Goal: Task Accomplishment & Management: Complete application form

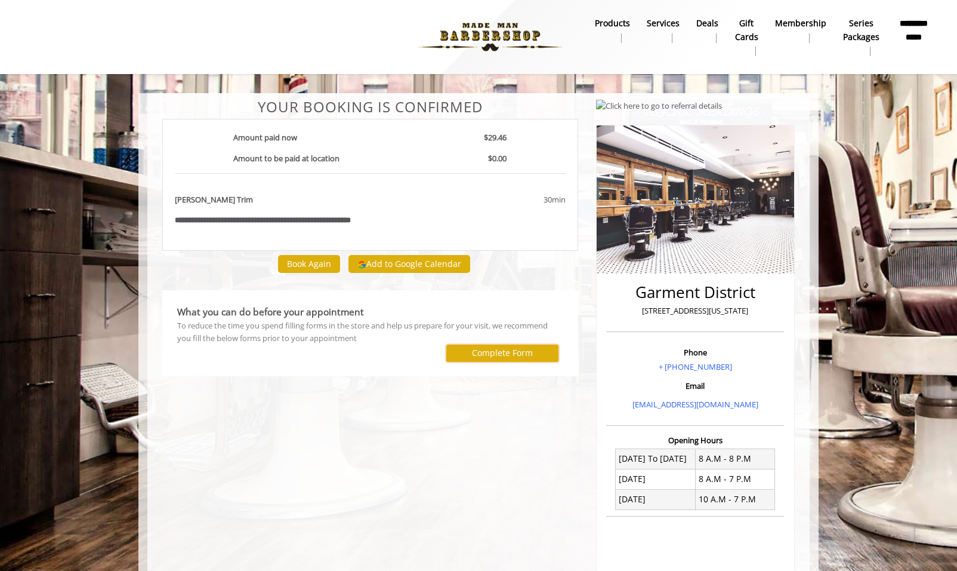
click at [502, 348] on label "Complete Form" at bounding box center [502, 353] width 61 height 10
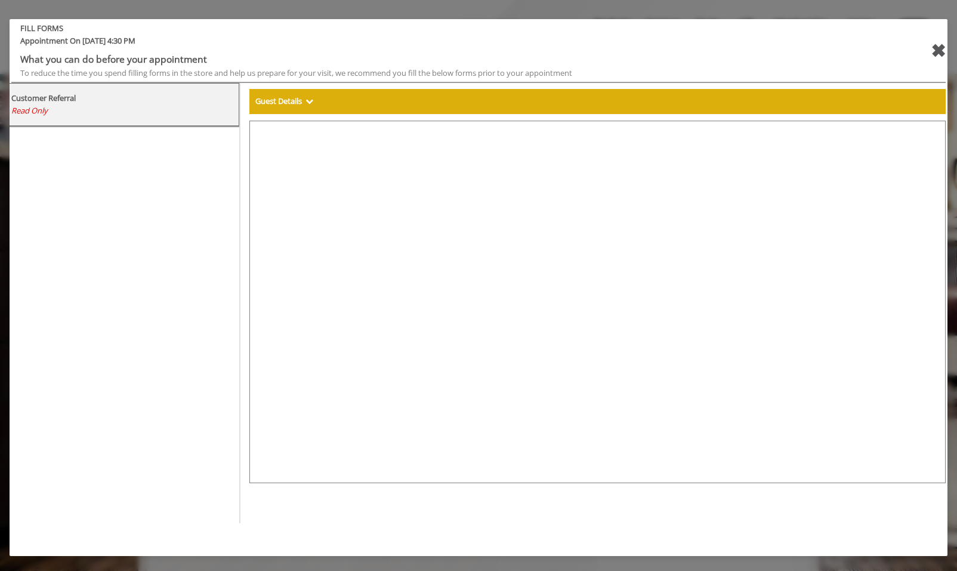
click at [942, 54] on div "✖" at bounding box center [938, 50] width 15 height 29
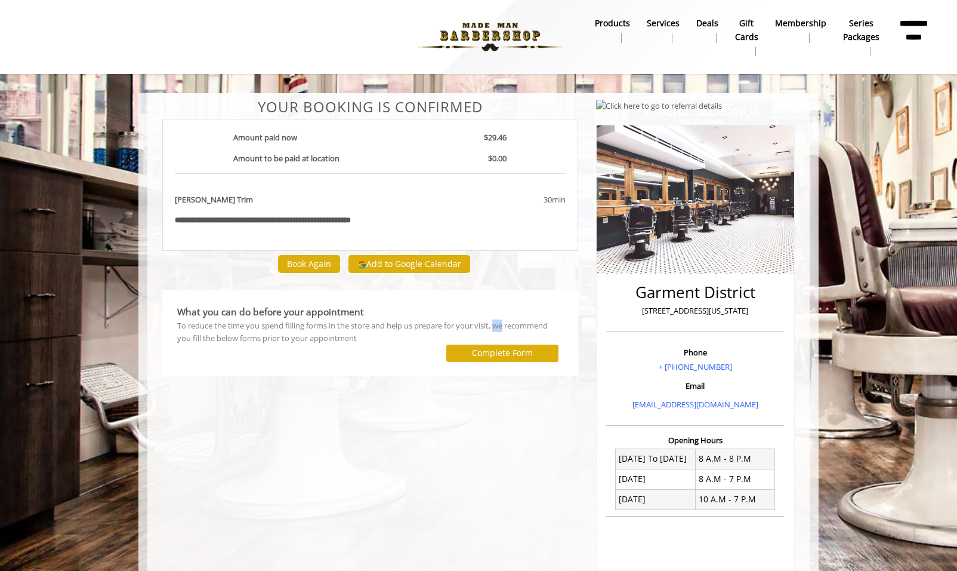
drag, startPoint x: 498, startPoint y: 322, endPoint x: 506, endPoint y: 328, distance: 10.2
click at [506, 328] on div "To reduce the time you spend filling forms in the store and help us prepare for…" at bounding box center [370, 331] width 386 height 25
drag, startPoint x: 506, startPoint y: 328, endPoint x: 519, endPoint y: 323, distance: 14.5
click at [519, 323] on div "To reduce the time you spend filling forms in the store and help us prepare for…" at bounding box center [370, 331] width 386 height 25
drag, startPoint x: 530, startPoint y: 321, endPoint x: 282, endPoint y: 320, distance: 247.7
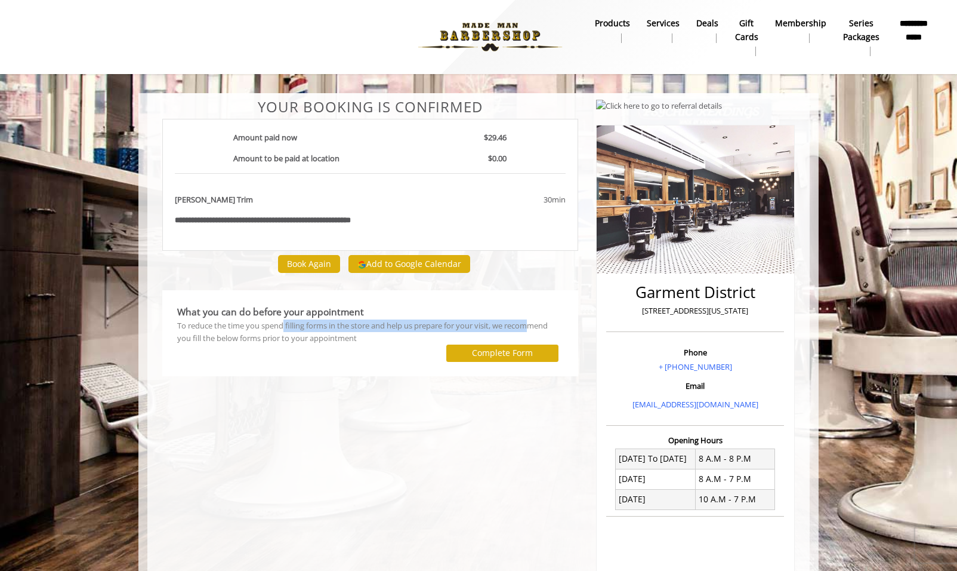
click at [282, 320] on div "To reduce the time you spend filling forms in the store and help us prepare for…" at bounding box center [370, 331] width 386 height 25
drag, startPoint x: 257, startPoint y: 330, endPoint x: 331, endPoint y: 344, distance: 76.0
click at [331, 344] on div "What you can do before your appointment To reduce the time you spend filling fo…" at bounding box center [370, 332] width 398 height 69
click at [331, 344] on div at bounding box center [302, 352] width 269 height 17
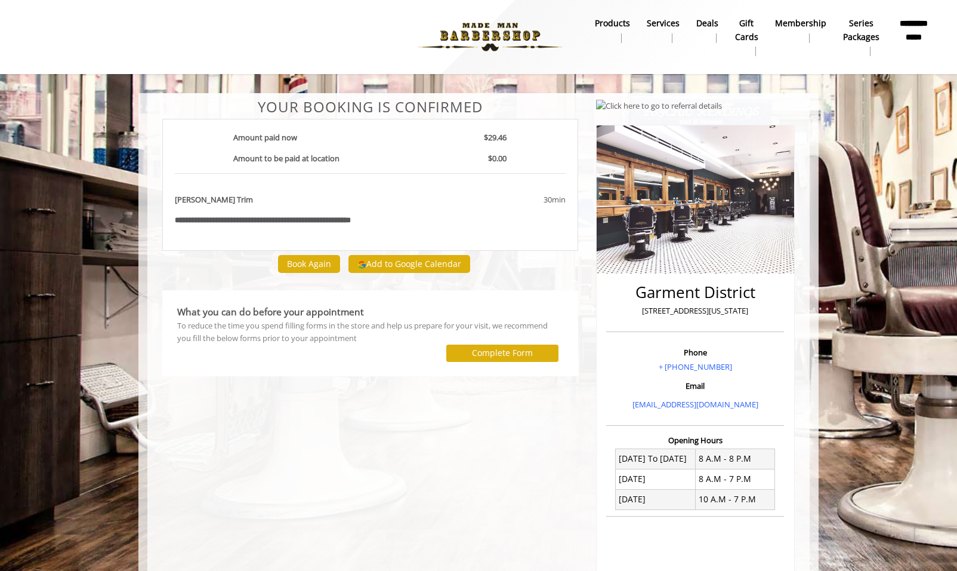
click at [393, 347] on div at bounding box center [302, 352] width 269 height 17
drag, startPoint x: 359, startPoint y: 335, endPoint x: 334, endPoint y: 318, distance: 30.5
click at [334, 318] on div "What you can do before your appointment To reduce the time you spend filling fo…" at bounding box center [370, 324] width 386 height 40
drag, startPoint x: 334, startPoint y: 318, endPoint x: 338, endPoint y: 323, distance: 7.3
click at [338, 323] on div "To reduce the time you spend filling forms in the store and help us prepare for…" at bounding box center [370, 331] width 386 height 25
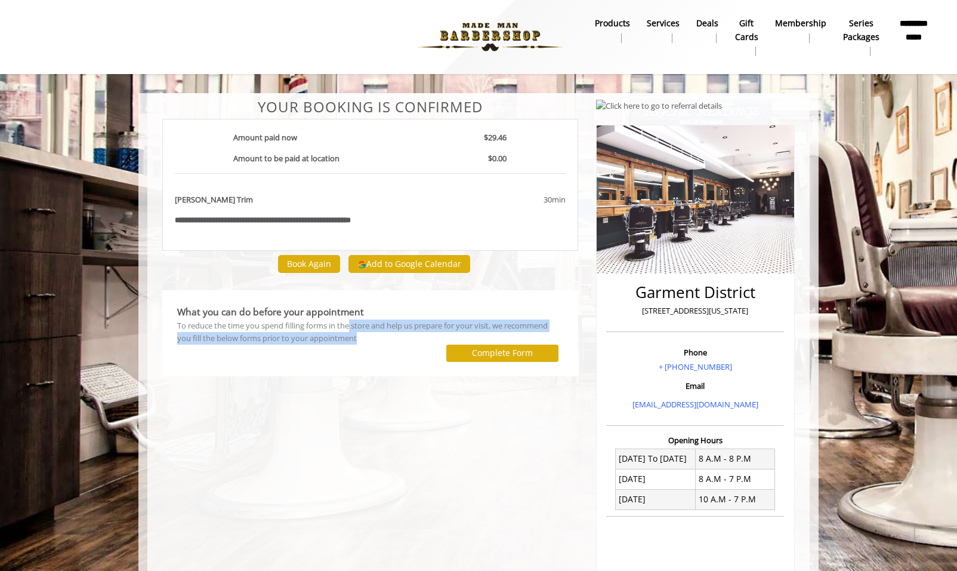
drag, startPoint x: 363, startPoint y: 352, endPoint x: 348, endPoint y: 322, distance: 34.2
click at [348, 322] on div "What you can do before your appointment To reduce the time you spend filling fo…" at bounding box center [370, 332] width 398 height 69
click at [348, 322] on div "To reduce the time you spend filling forms in the store and help us prepare for…" at bounding box center [370, 331] width 386 height 25
drag, startPoint x: 363, startPoint y: 337, endPoint x: 347, endPoint y: 314, distance: 27.8
click at [347, 314] on div "What you can do before your appointment To reduce the time you spend filling fo…" at bounding box center [370, 332] width 398 height 69
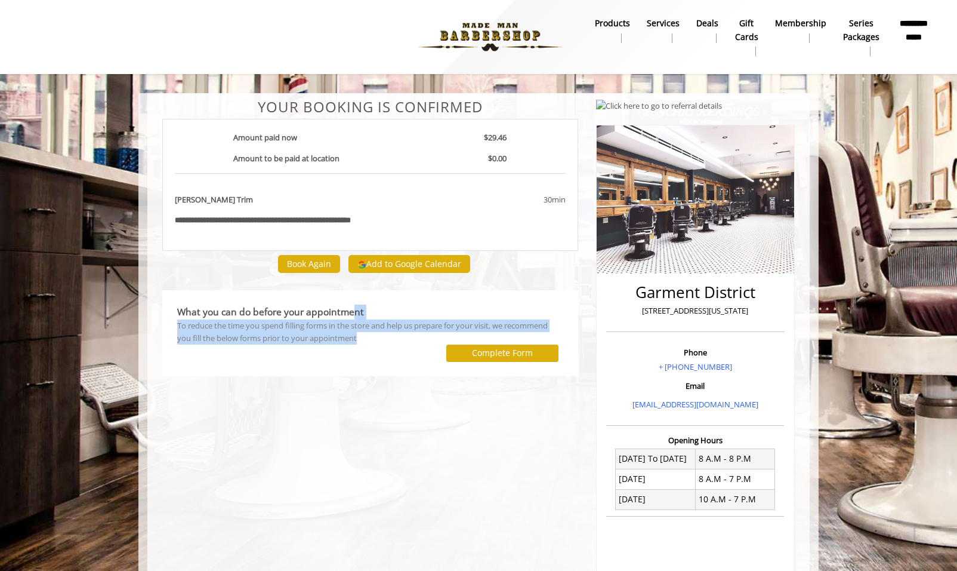
drag, startPoint x: 347, startPoint y: 314, endPoint x: 358, endPoint y: 329, distance: 18.7
click at [358, 329] on div "To reduce the time you spend filling forms in the store and help us prepare for…" at bounding box center [370, 331] width 386 height 25
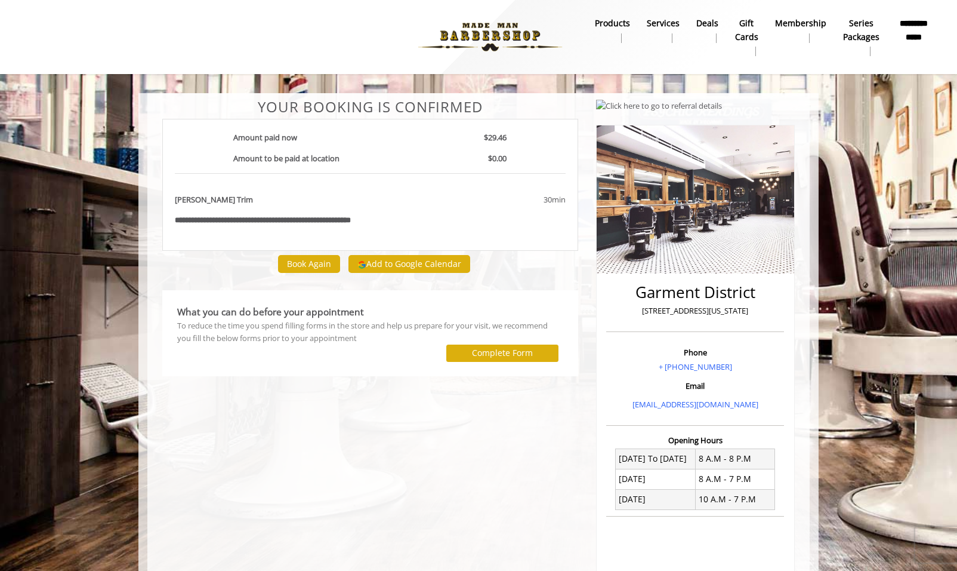
click at [358, 329] on div "To reduce the time you spend filling forms in the store and help us prepare for…" at bounding box center [370, 331] width 386 height 25
drag, startPoint x: 358, startPoint y: 329, endPoint x: 347, endPoint y: 321, distance: 13.6
click at [347, 321] on div "To reduce the time you spend filling forms in the store and help us prepare for…" at bounding box center [370, 331] width 386 height 25
